Goal: Information Seeking & Learning: Learn about a topic

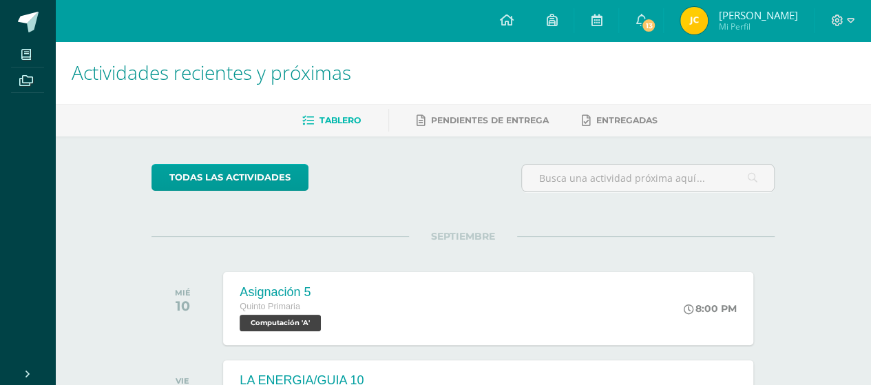
click at [663, 12] on link "13" at bounding box center [641, 20] width 44 height 41
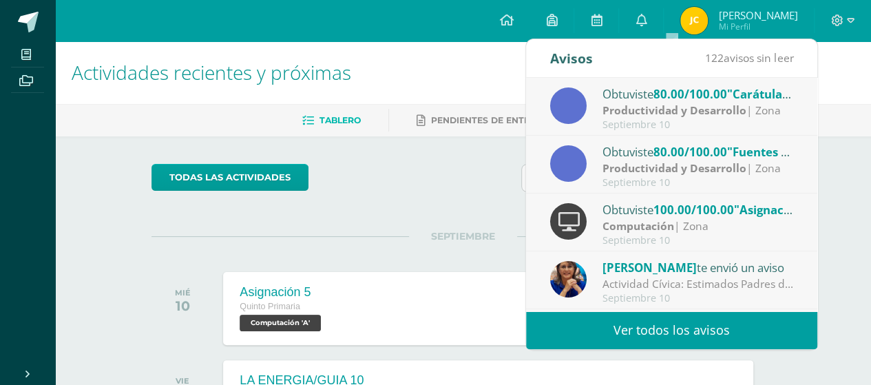
click at [738, 143] on div "Obtuviste 80.00/100.00 "Fuentes de ocupación laboral" en Productividad y Desarr…" at bounding box center [697, 152] width 191 height 18
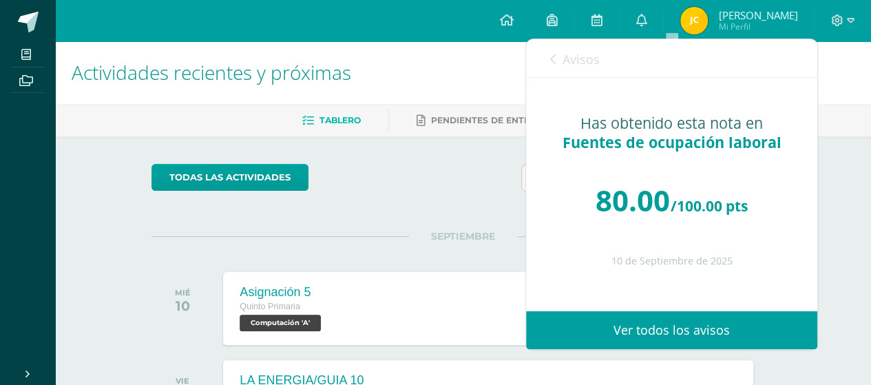
click at [571, 54] on span "Avisos" at bounding box center [580, 59] width 37 height 17
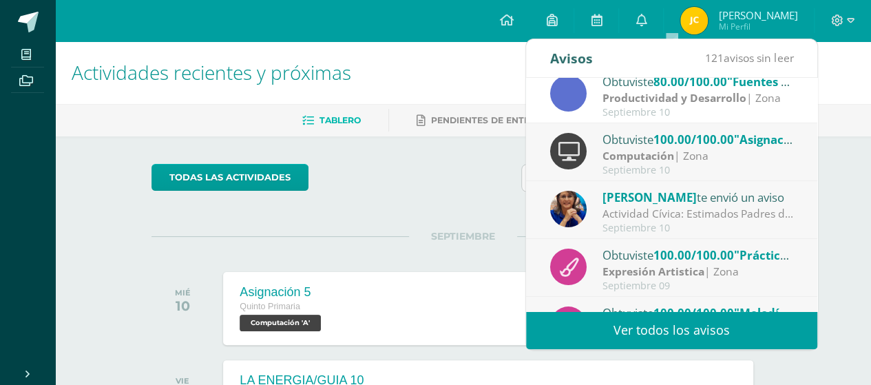
scroll to position [138, 0]
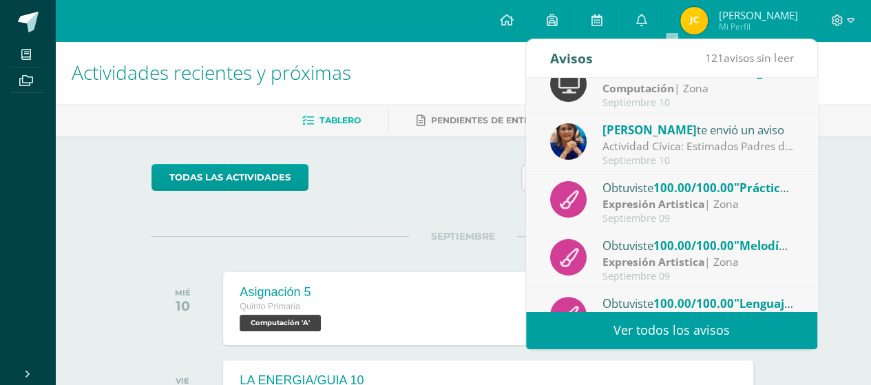
click at [633, 139] on div "Actividad Cívica: Estimados Padres de Familia: Deseamos que la paz y amor de la…" at bounding box center [697, 146] width 191 height 16
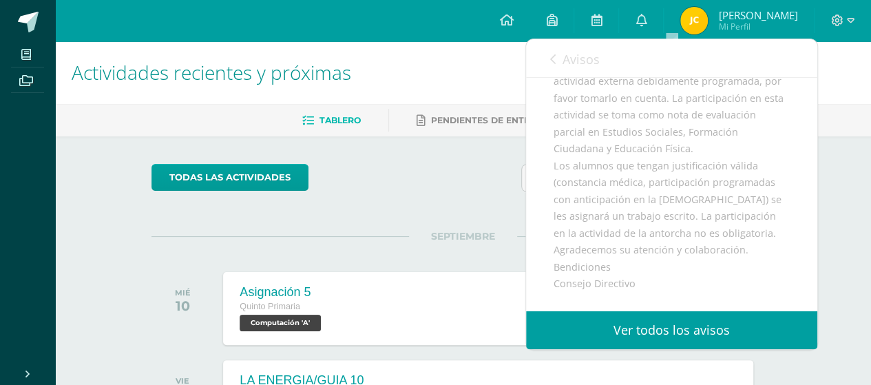
scroll to position [275, 0]
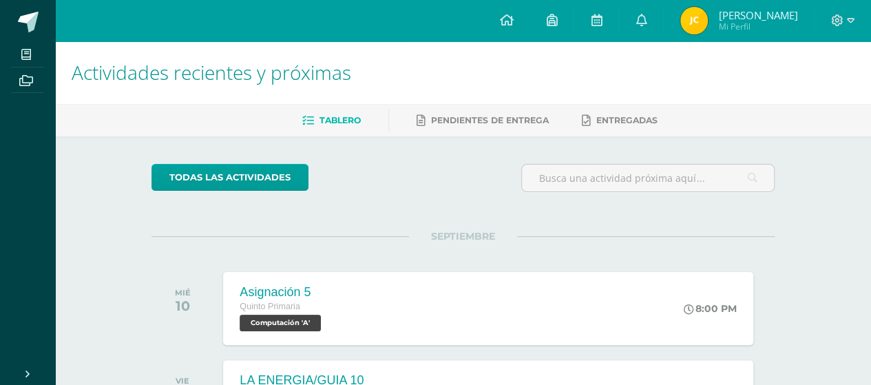
drag, startPoint x: 840, startPoint y: 193, endPoint x: 799, endPoint y: 191, distance: 41.4
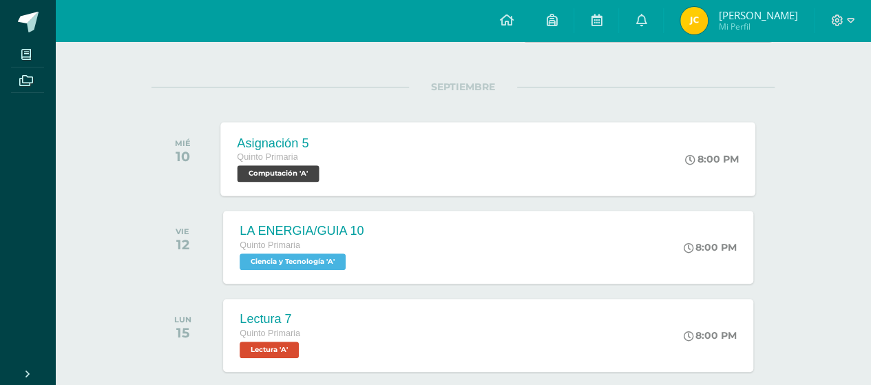
scroll to position [207, 0]
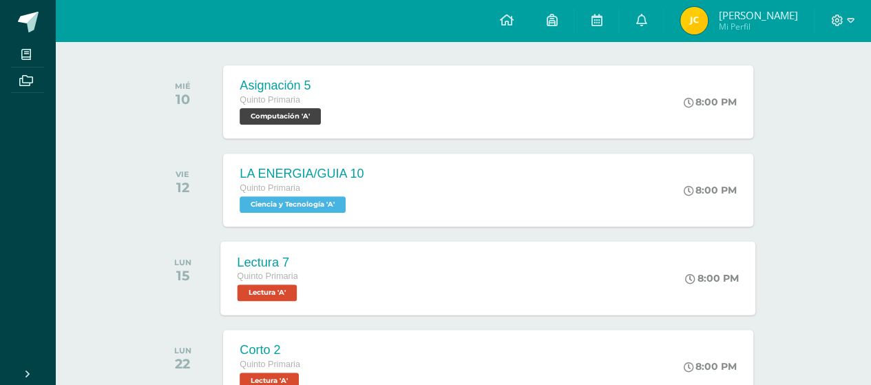
click at [292, 247] on div "Lectura 7 Quinto Primaria Lectura 'A'" at bounding box center [269, 278] width 96 height 74
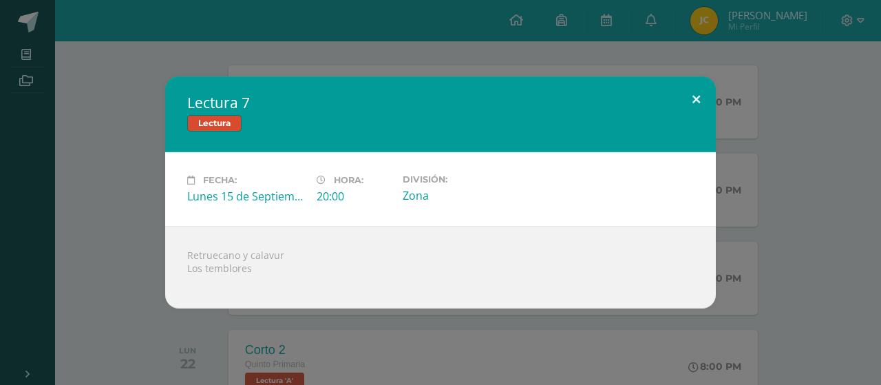
click at [677, 93] on button at bounding box center [696, 99] width 39 height 47
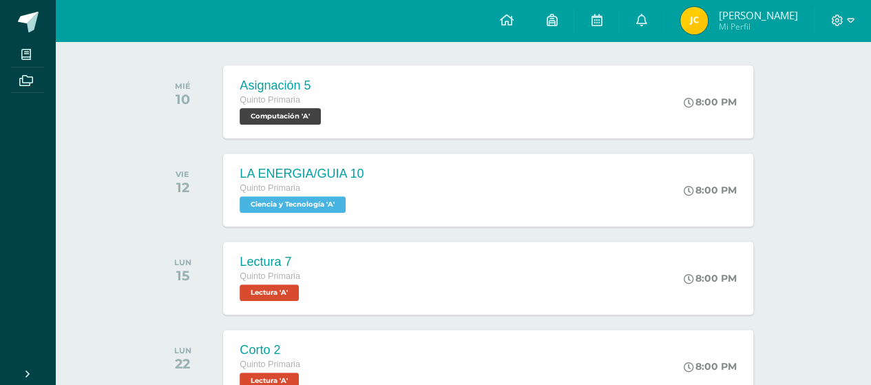
scroll to position [413, 0]
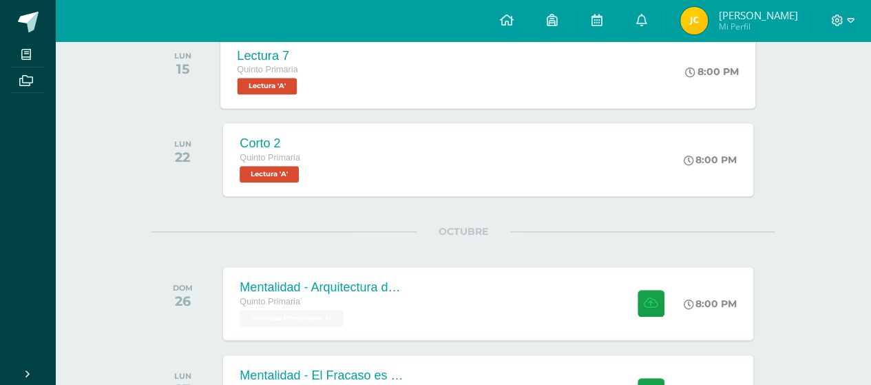
click at [352, 98] on div "Lectura 7 Quinto Primaria Lectura 'A' 8:00 PM Lectura 7 Lectura Fecha: [DATE]" at bounding box center [488, 71] width 535 height 74
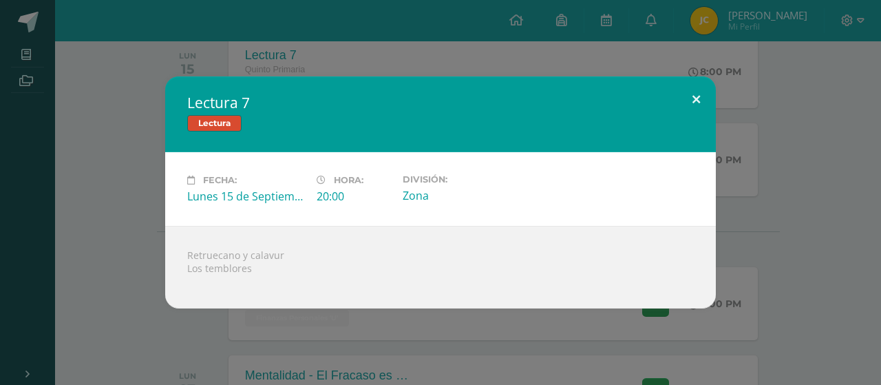
click at [691, 96] on button at bounding box center [696, 99] width 39 height 47
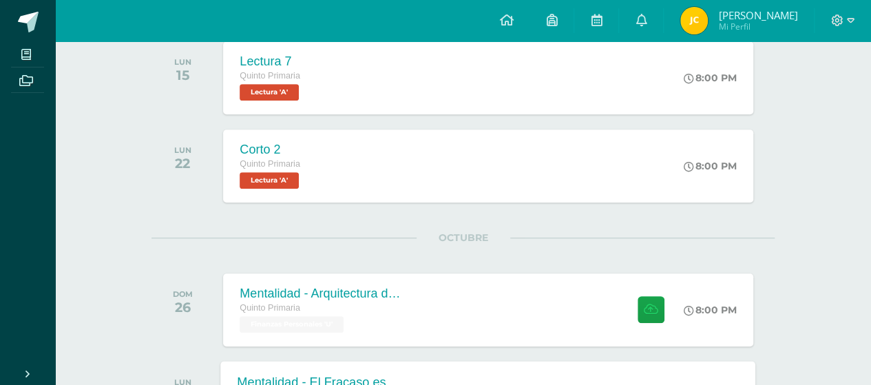
scroll to position [405, 0]
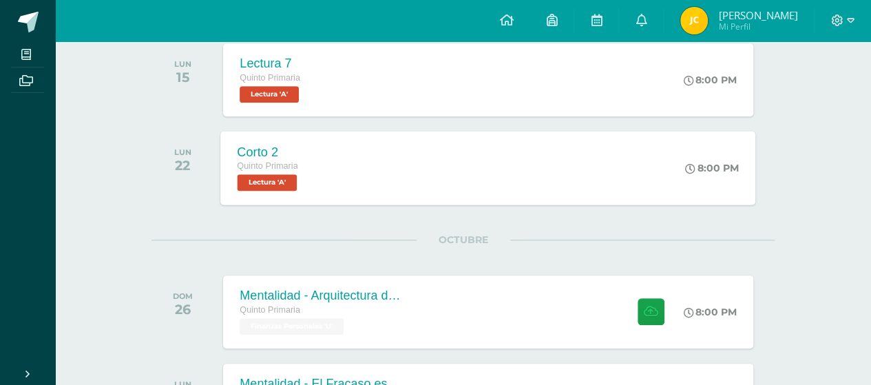
click at [288, 189] on span "Lectura 'A'" at bounding box center [268, 182] width 60 height 17
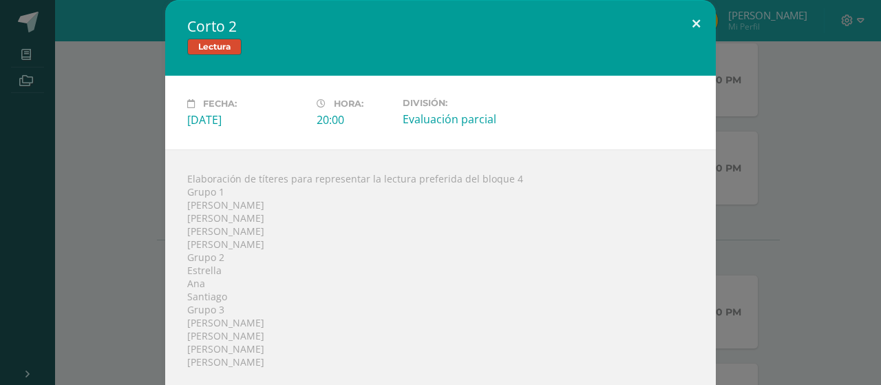
click at [686, 23] on button at bounding box center [696, 23] width 39 height 47
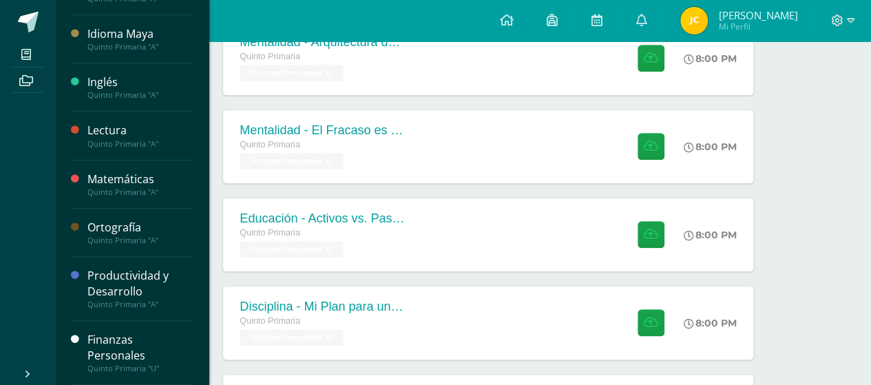
scroll to position [680, 0]
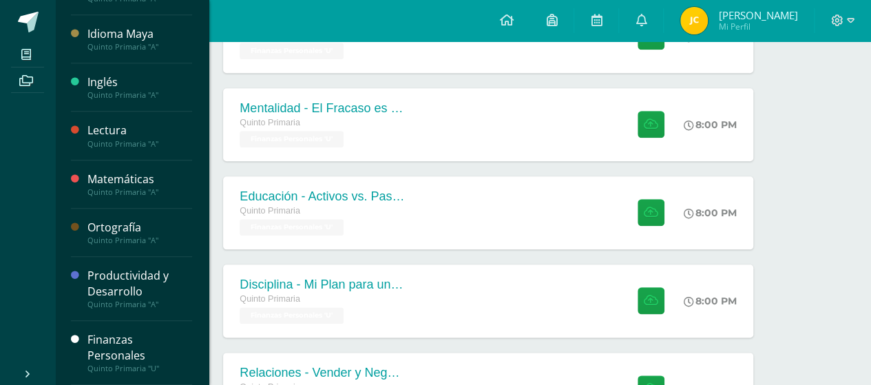
click at [140, 356] on div "Finanzas Personales" at bounding box center [139, 348] width 105 height 32
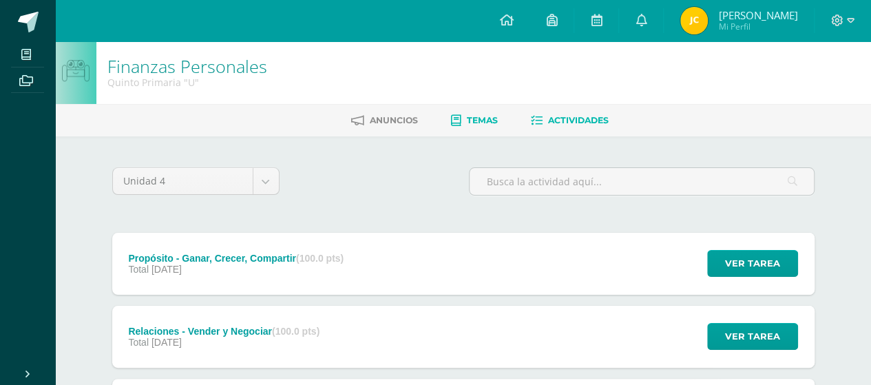
click at [470, 129] on link "Temas" at bounding box center [474, 120] width 47 height 22
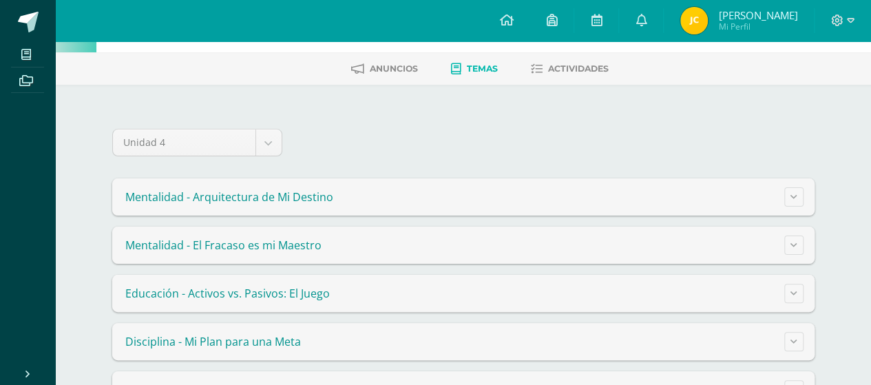
scroll to position [69, 0]
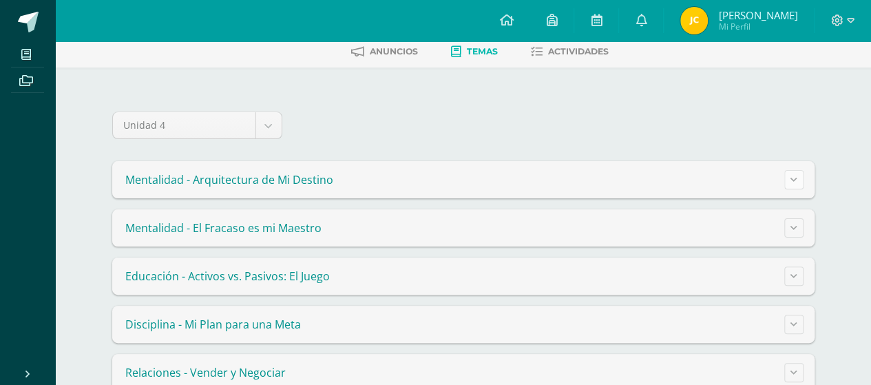
click at [786, 171] on button at bounding box center [793, 179] width 19 height 19
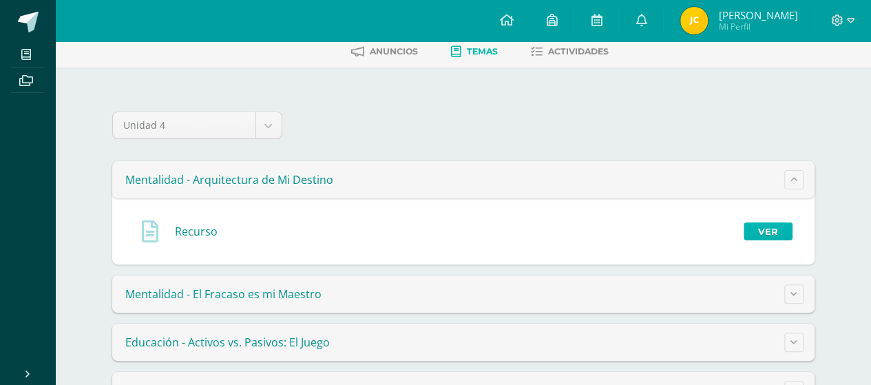
click at [767, 226] on link "Ver" at bounding box center [768, 231] width 49 height 18
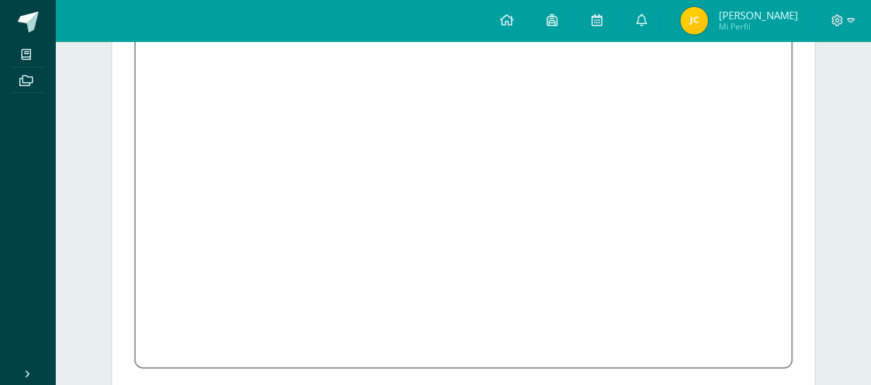
scroll to position [340, 0]
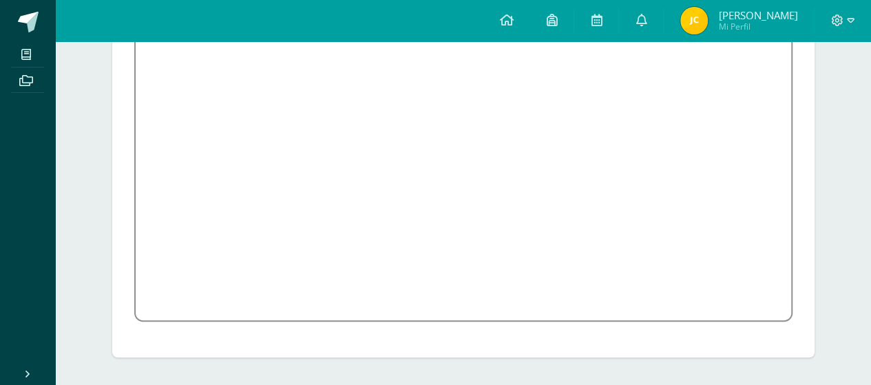
click at [811, 273] on div "Recurso Pasar de la crítica de sistemas a la creación de un sistema personal de…" at bounding box center [463, 91] width 702 height 534
